Goal: Task Accomplishment & Management: Manage account settings

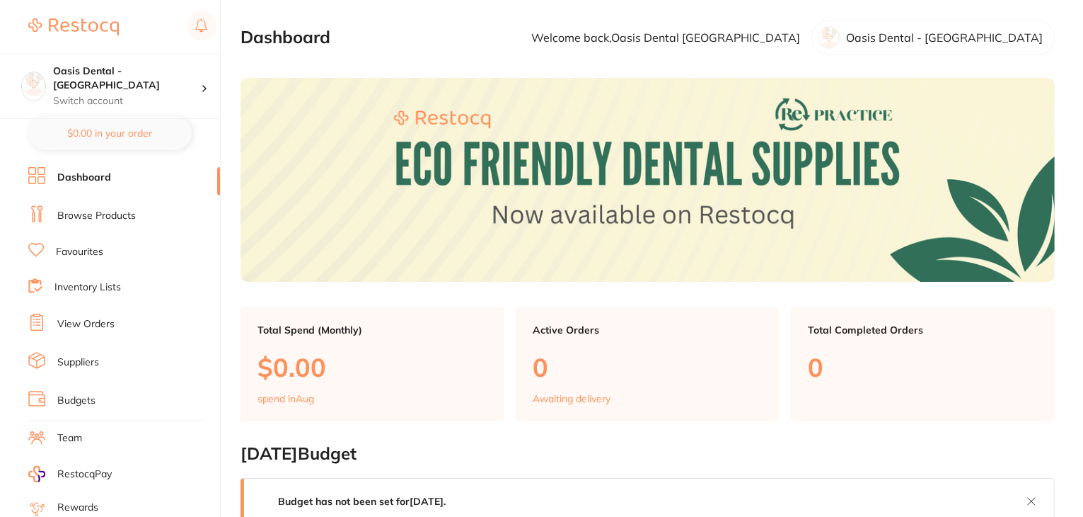
scroll to position [142, 0]
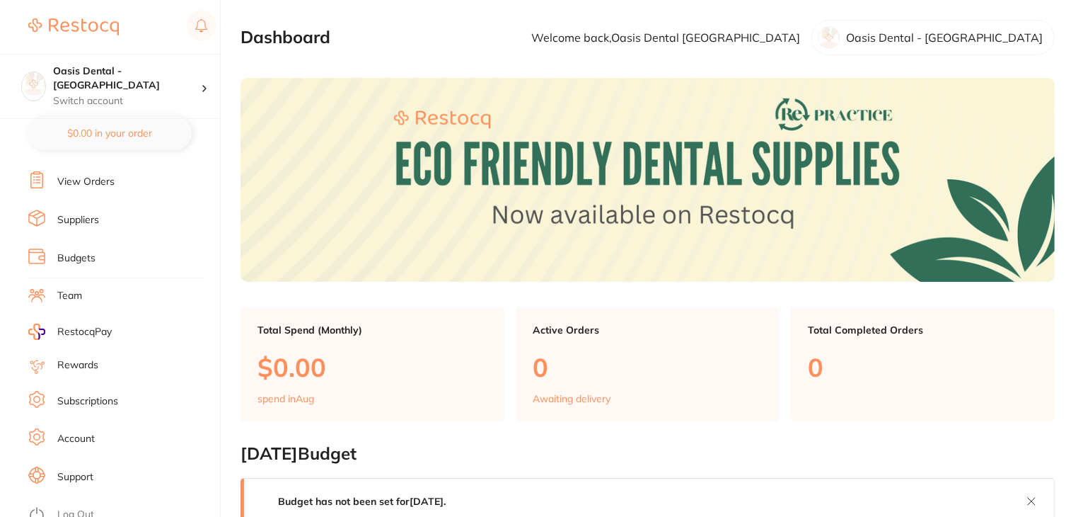
drag, startPoint x: 104, startPoint y: 393, endPoint x: 118, endPoint y: 377, distance: 21.0
click at [104, 394] on link "Subscriptions" at bounding box center [87, 401] width 61 height 14
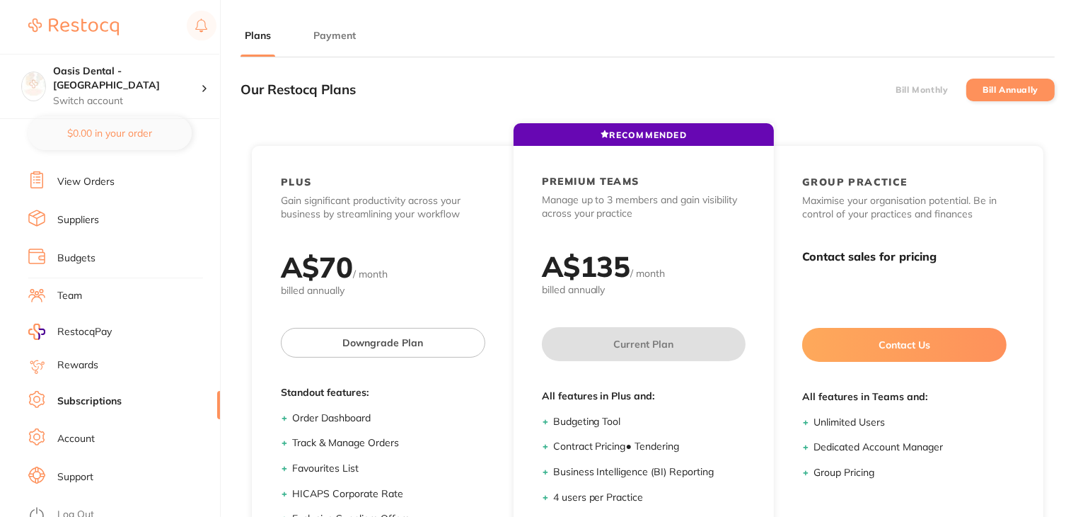
click at [340, 37] on button "Payment" at bounding box center [334, 35] width 51 height 13
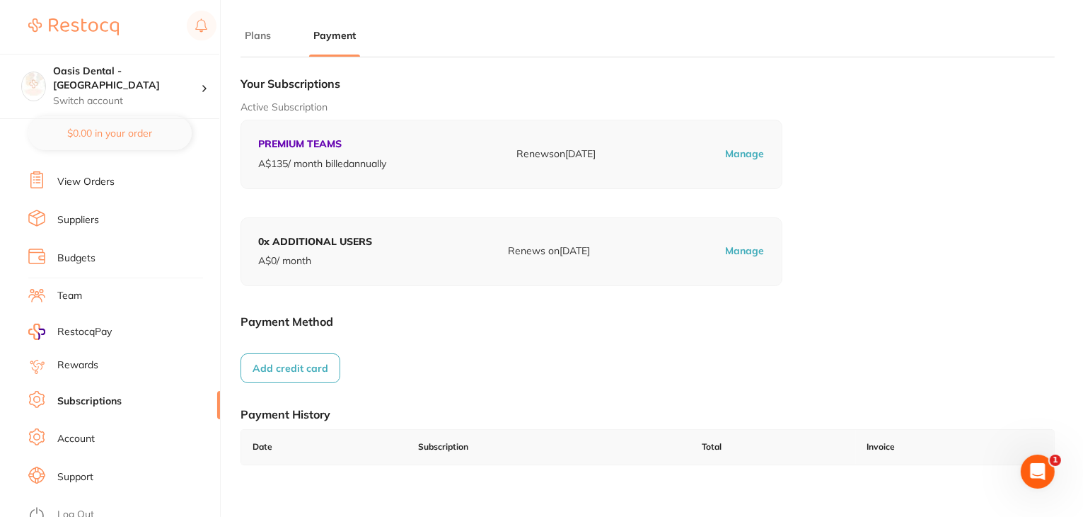
click at [87, 507] on link "Log Out" at bounding box center [75, 514] width 37 height 14
